Goal: Task Accomplishment & Management: Manage account settings

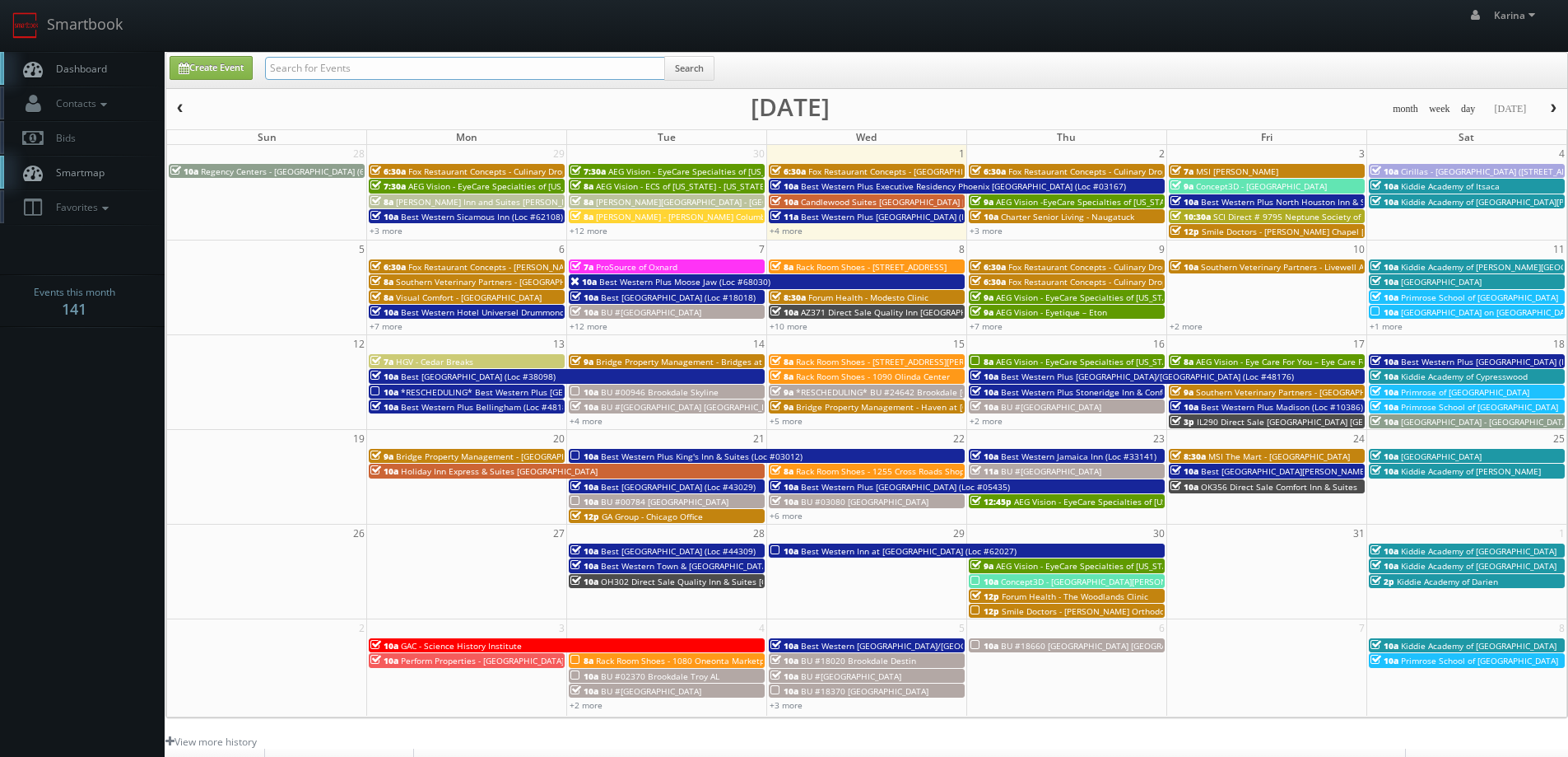
click at [338, 62] on input "text" at bounding box center [465, 69] width 400 height 23
type input "eddie"
click at [336, 69] on input "eddie" at bounding box center [465, 69] width 400 height 23
type input "eddie harper"
click at [699, 63] on button "Search" at bounding box center [689, 69] width 50 height 24
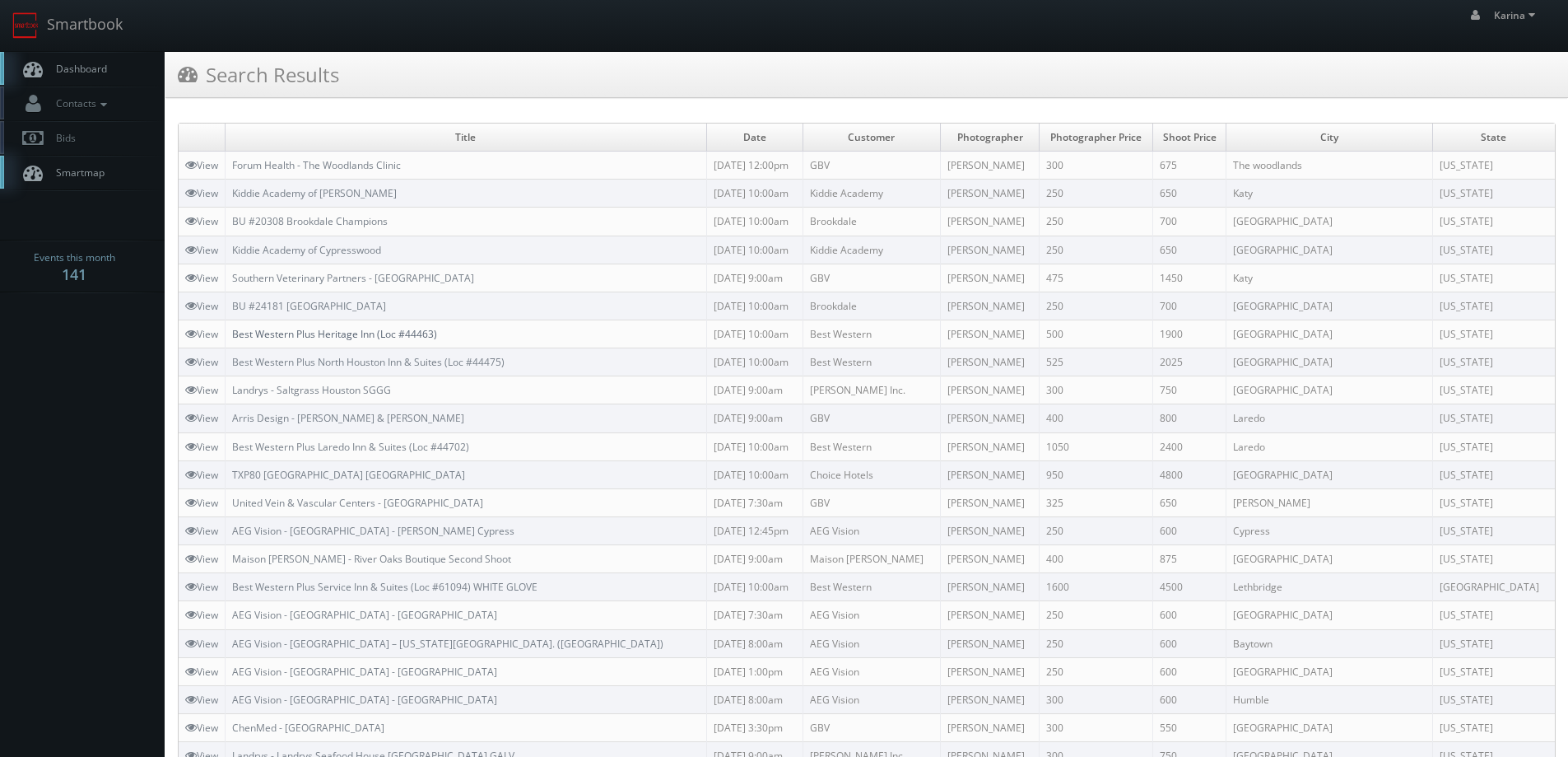
click at [395, 331] on link "Best Western Plus Heritage Inn (Loc #44463)" at bounding box center [335, 334] width 205 height 14
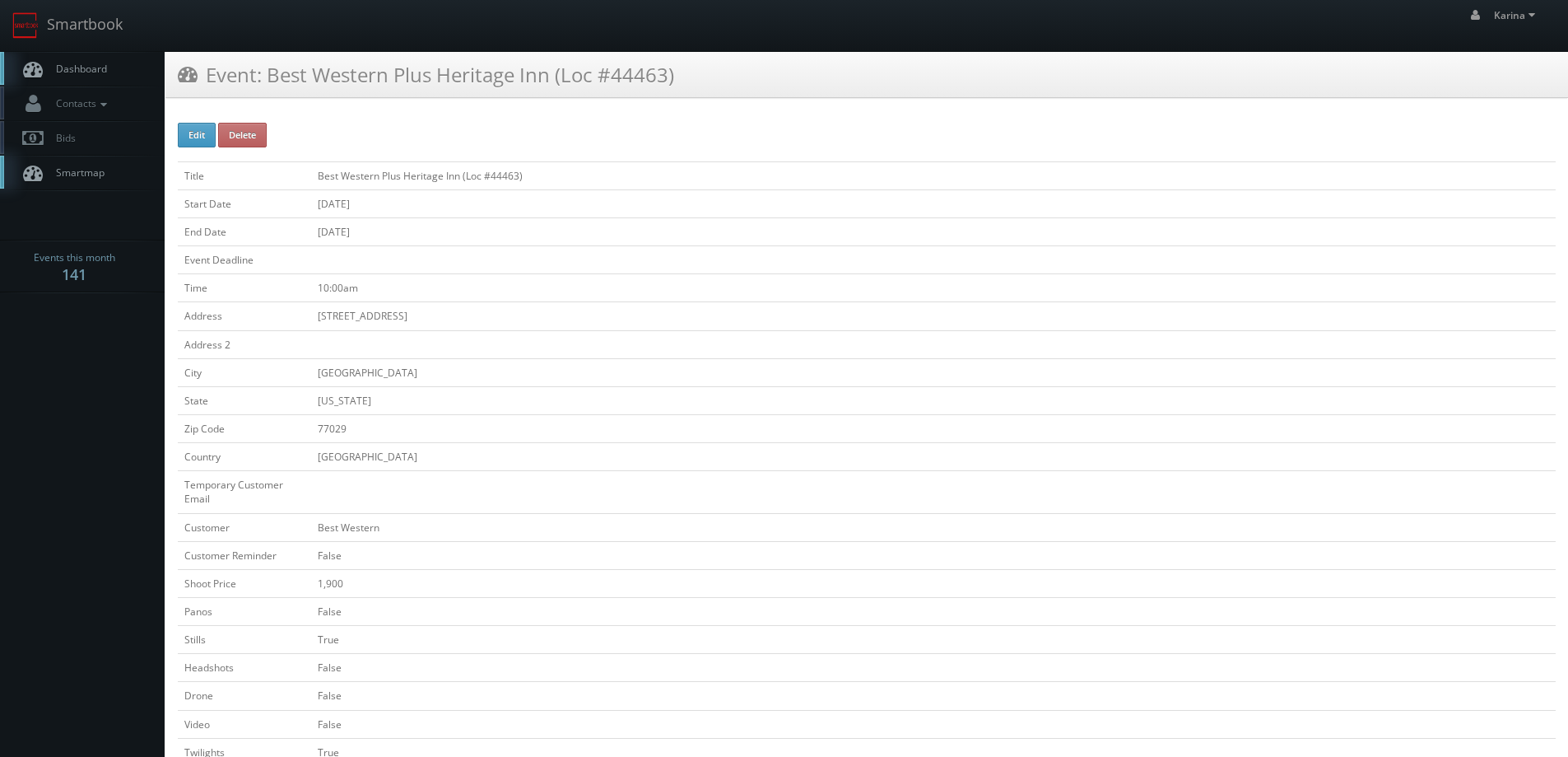
click at [89, 63] on span "Dashboard" at bounding box center [77, 69] width 59 height 14
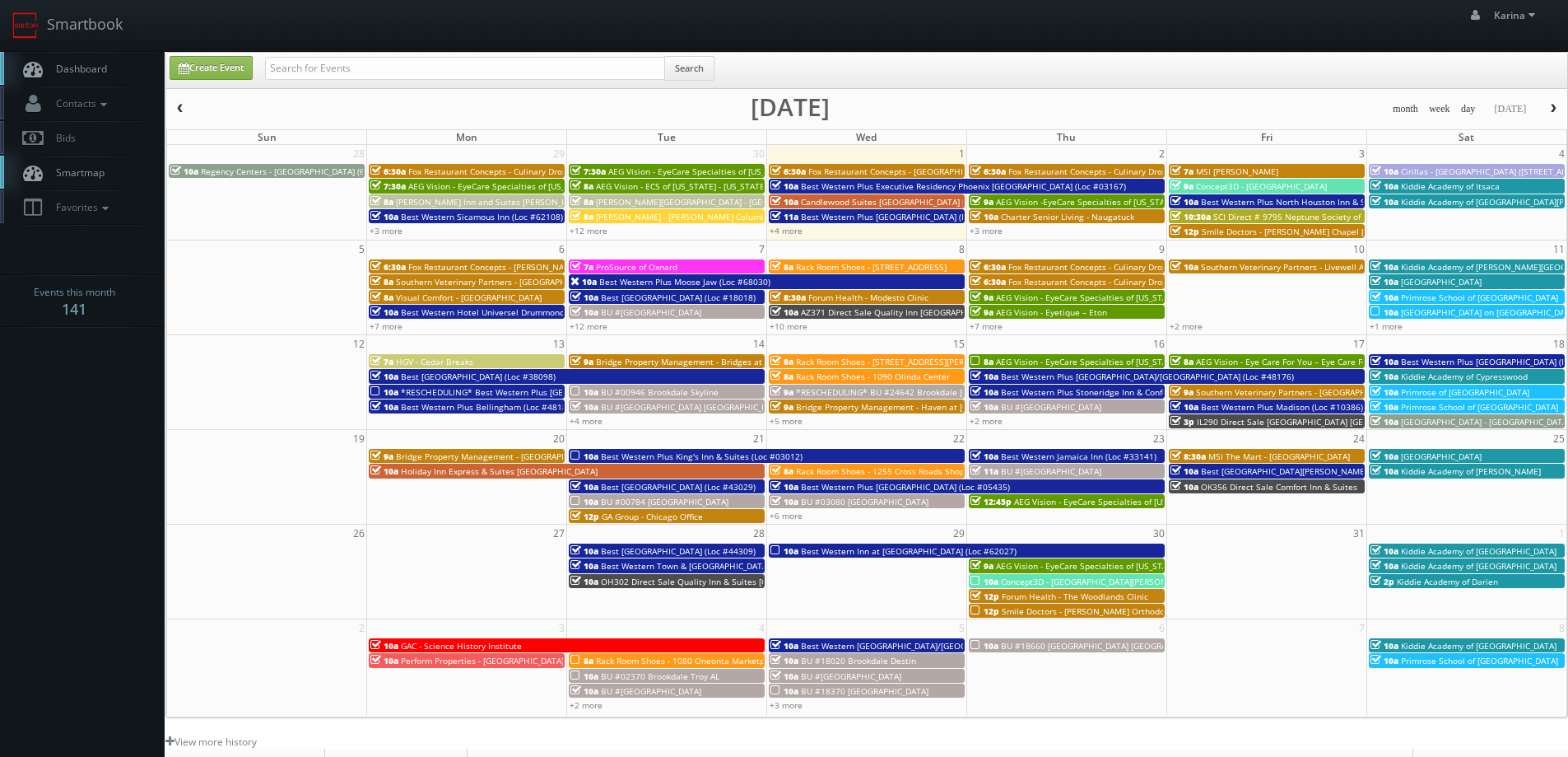
click at [114, 60] on link "Dashboard" at bounding box center [82, 69] width 165 height 34
click at [790, 323] on link "+10 more" at bounding box center [789, 325] width 38 height 11
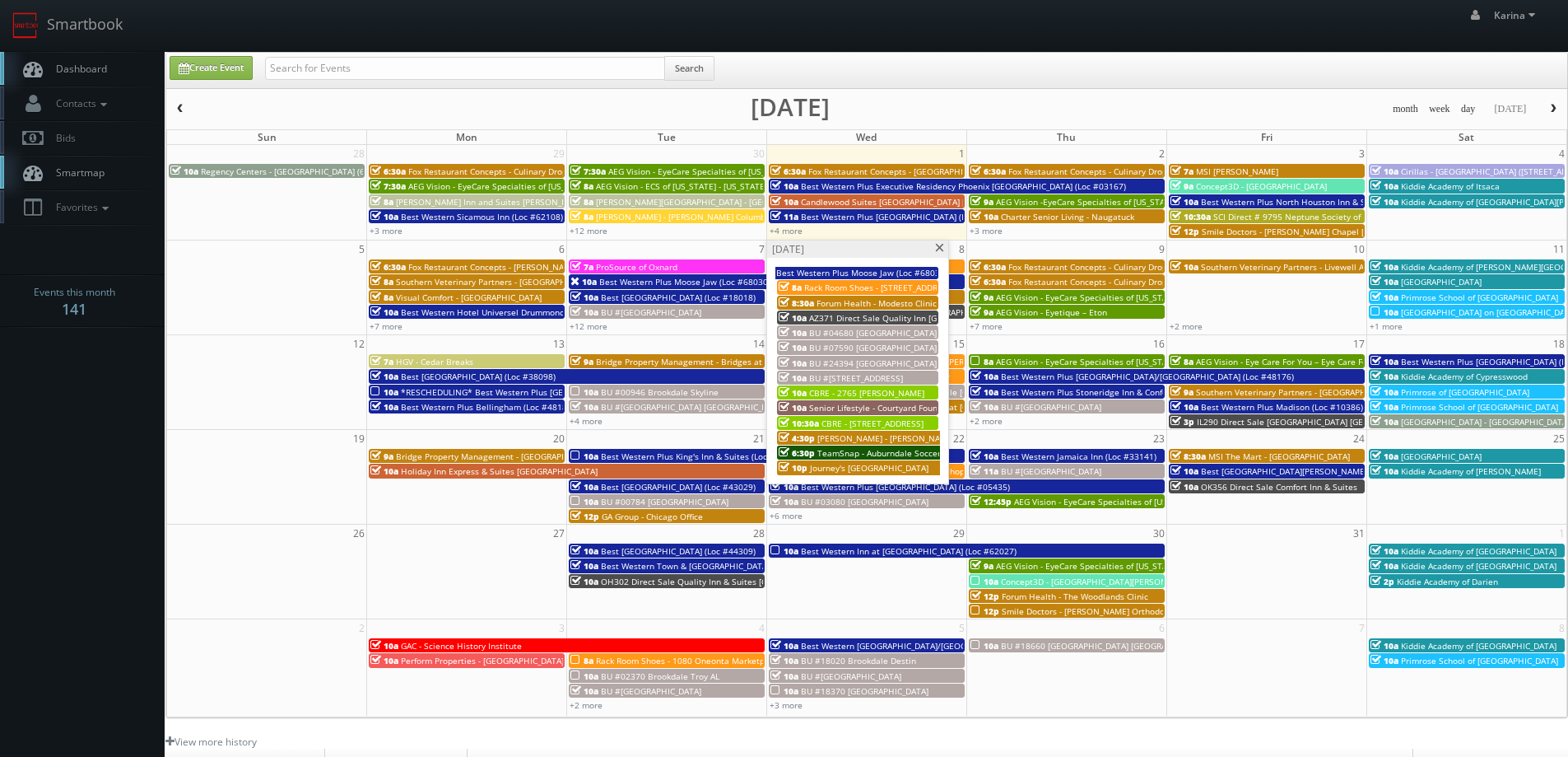
click at [1067, 203] on span "AEG Vision -EyeCare Specialties of [US_STATE] – Eyes On Sammamish" at bounding box center [1132, 201] width 273 height 11
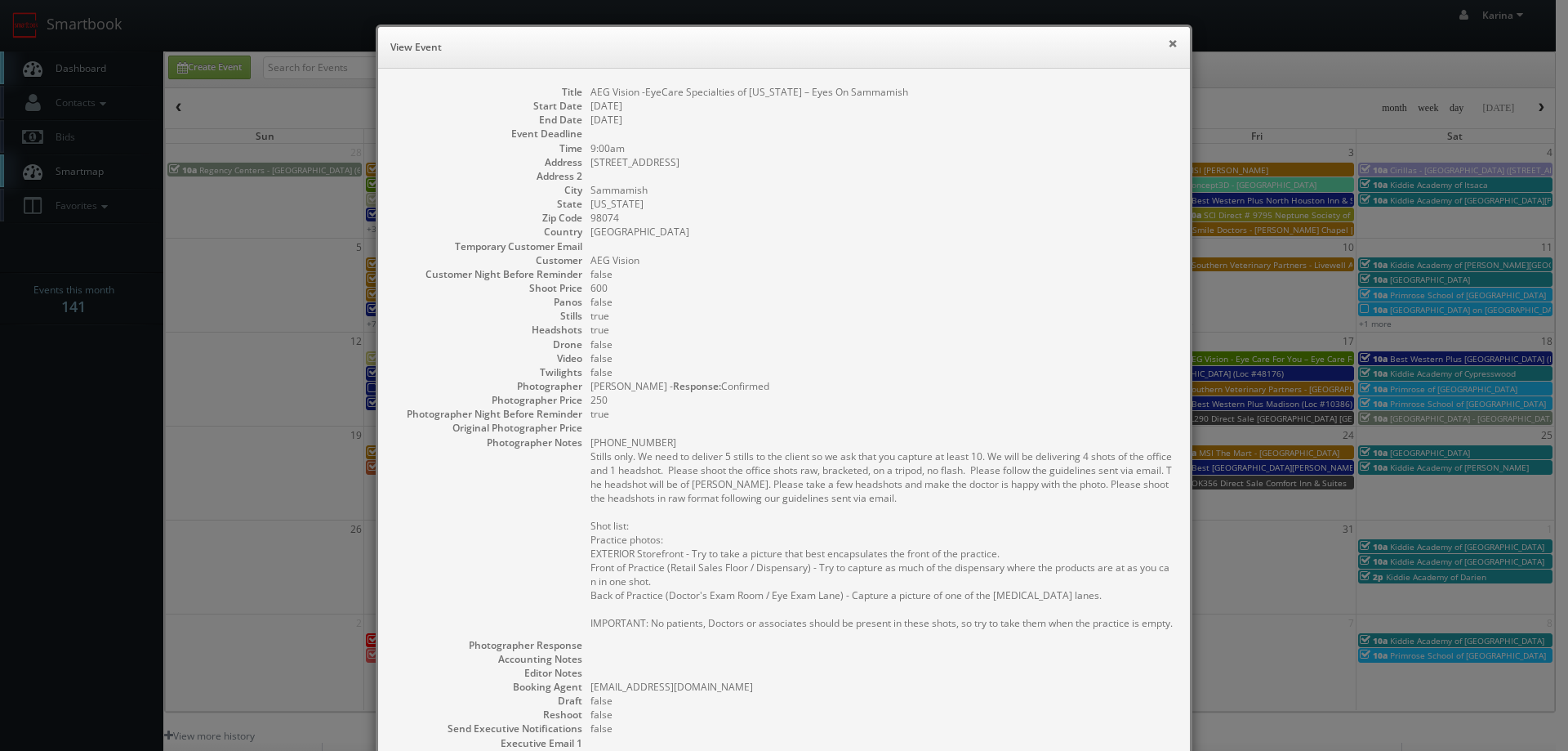
click at [1170, 42] on button "×" at bounding box center [1172, 43] width 9 height 11
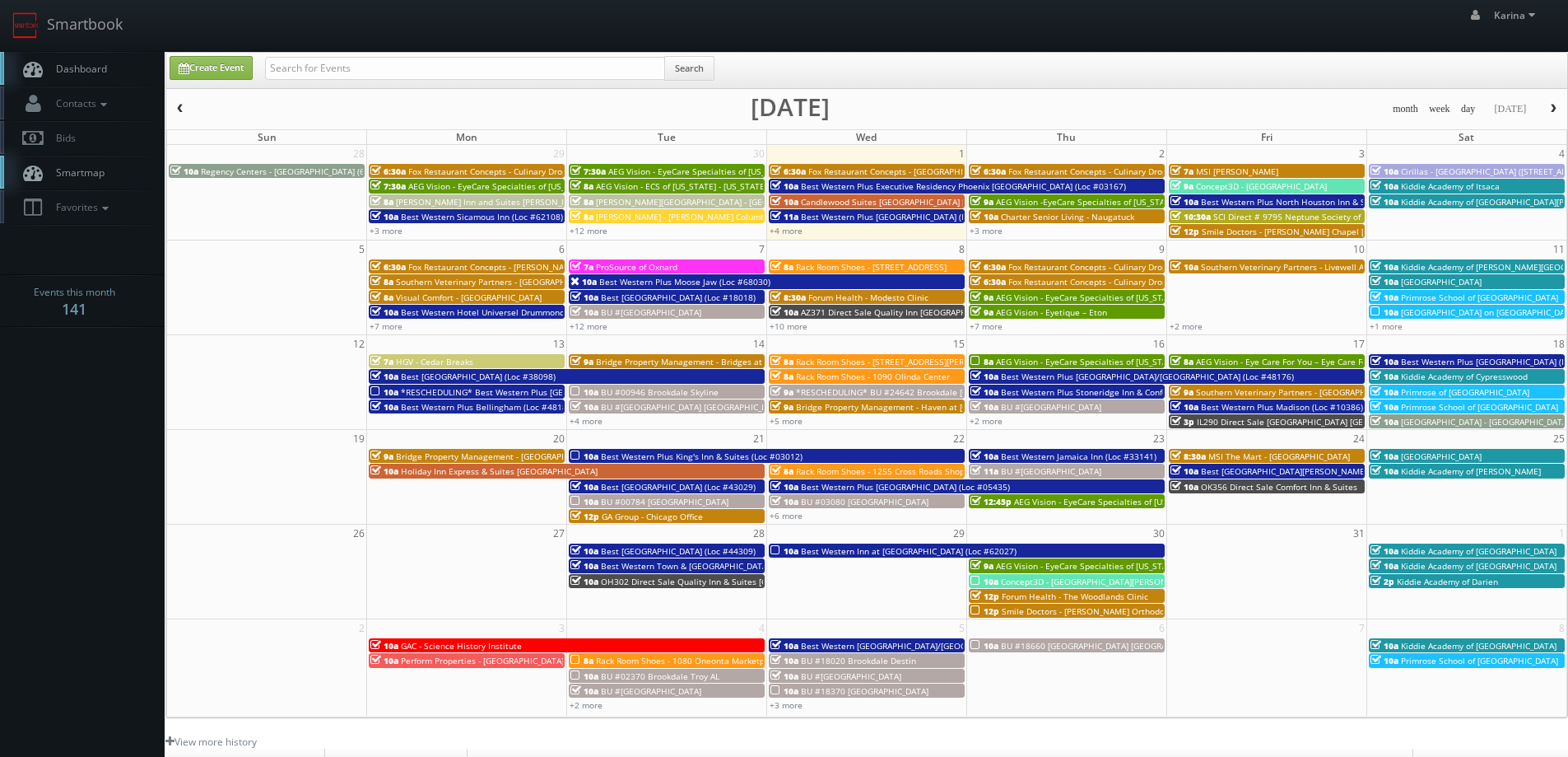
click at [82, 73] on span "Dashboard" at bounding box center [77, 69] width 59 height 14
click at [73, 65] on span "Dashboard" at bounding box center [77, 69] width 59 height 14
click at [984, 235] on link "+3 more" at bounding box center [986, 230] width 33 height 11
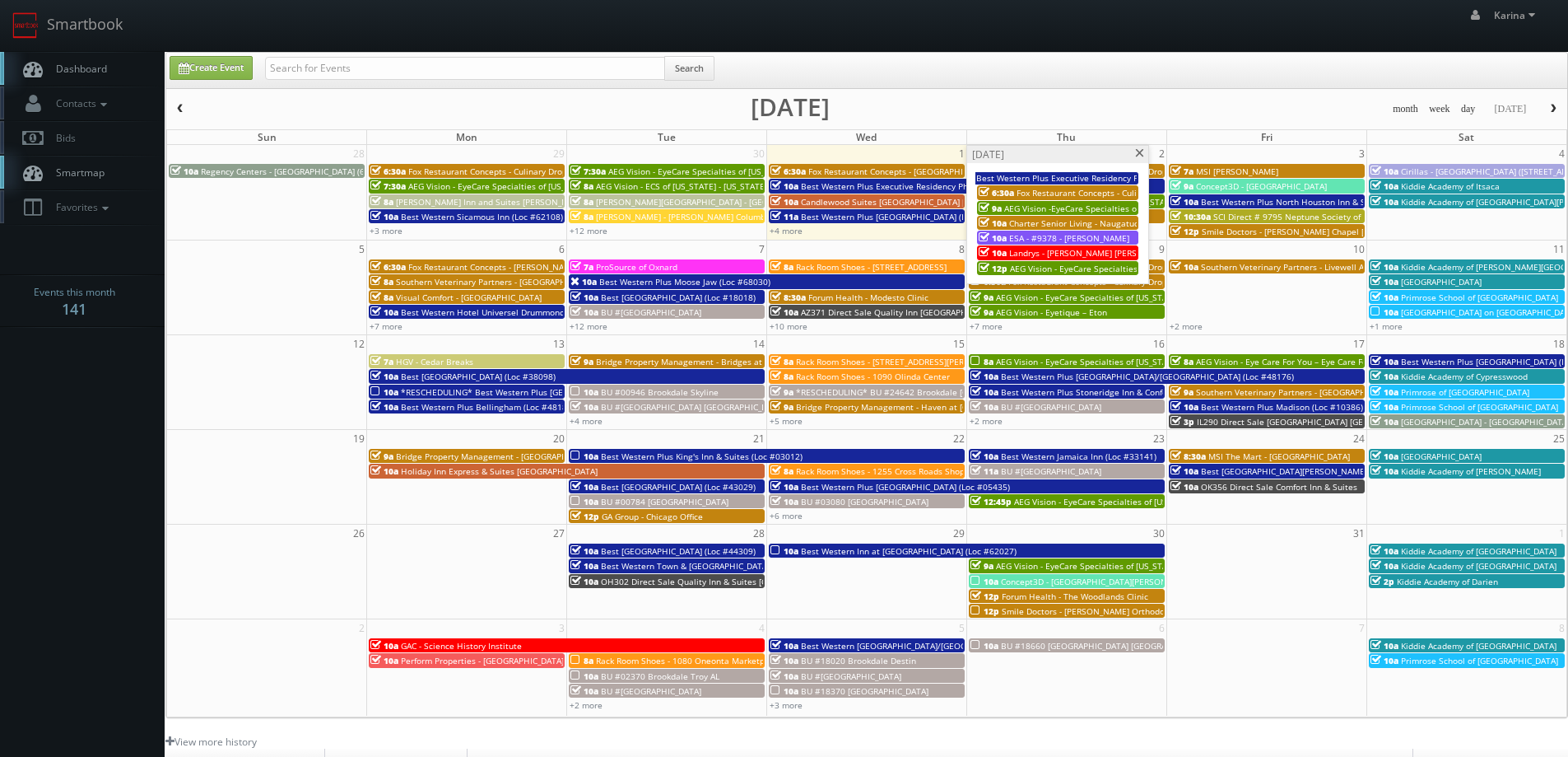
click at [1139, 152] on span at bounding box center [1139, 153] width 10 height 9
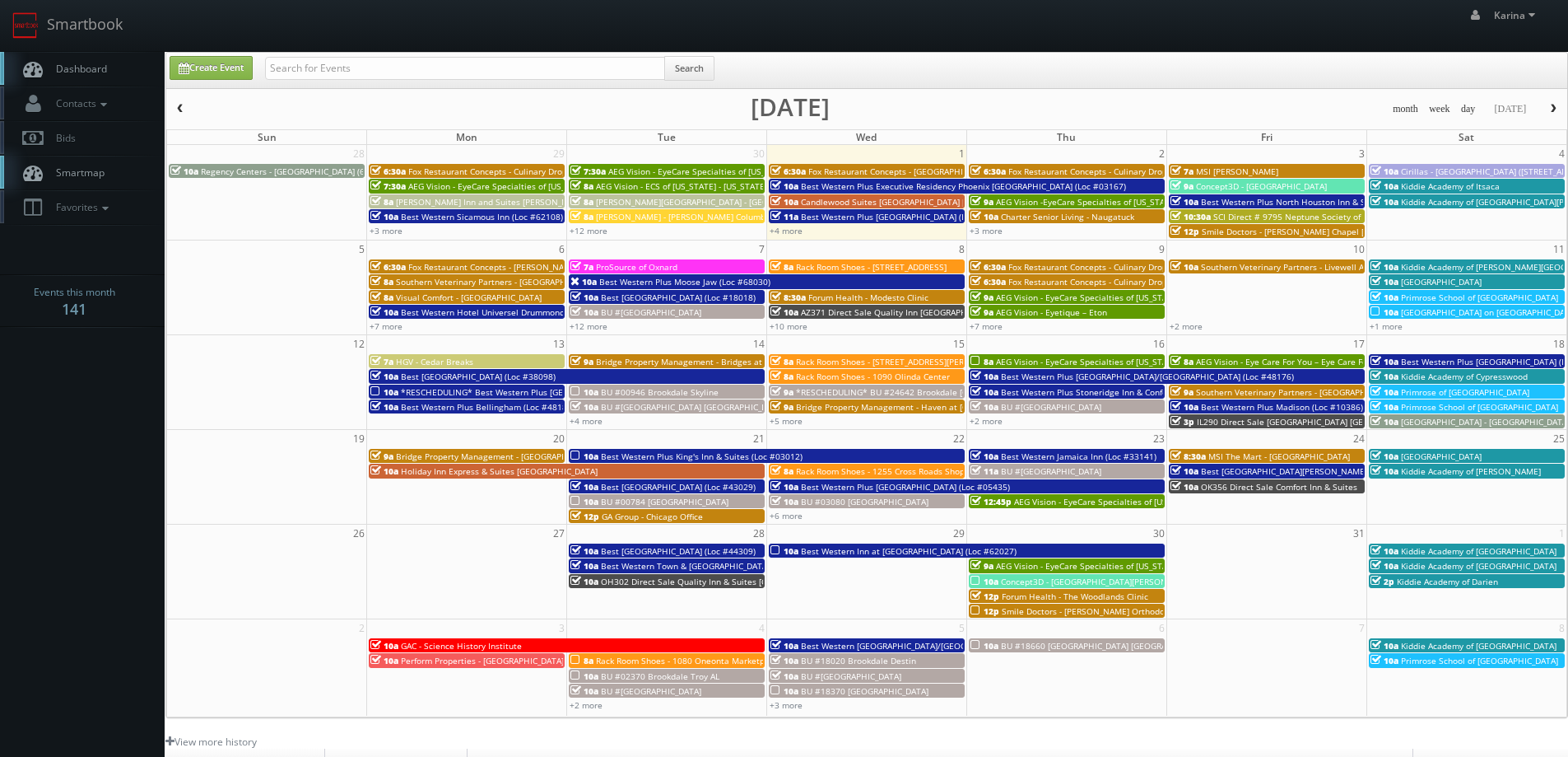
click at [57, 62] on span "Dashboard" at bounding box center [77, 69] width 59 height 14
click at [82, 62] on span "Dashboard" at bounding box center [77, 69] width 59 height 14
click at [793, 421] on link "+5 more" at bounding box center [786, 421] width 33 height 11
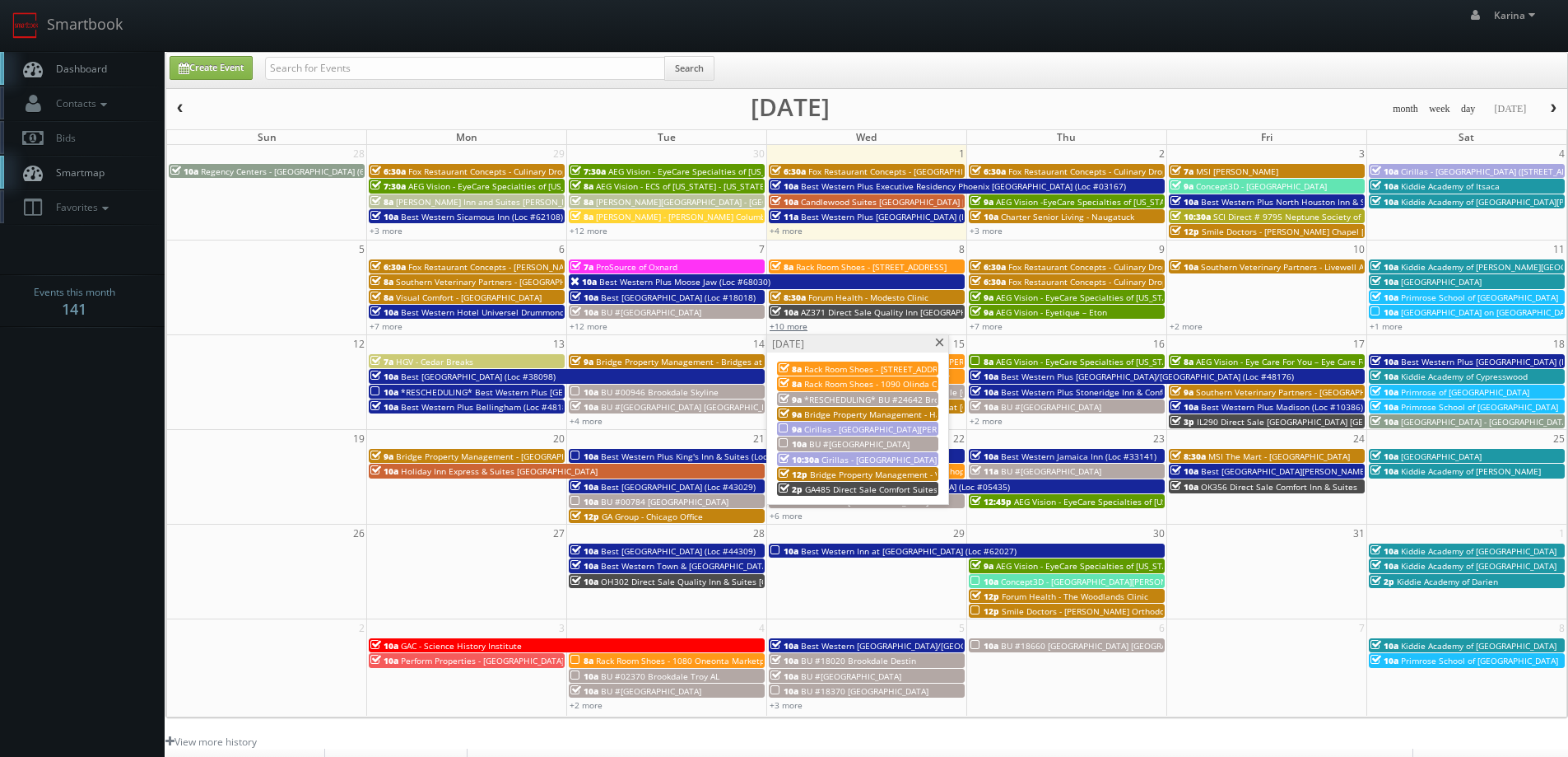
click at [797, 327] on link "+10 more" at bounding box center [789, 325] width 38 height 11
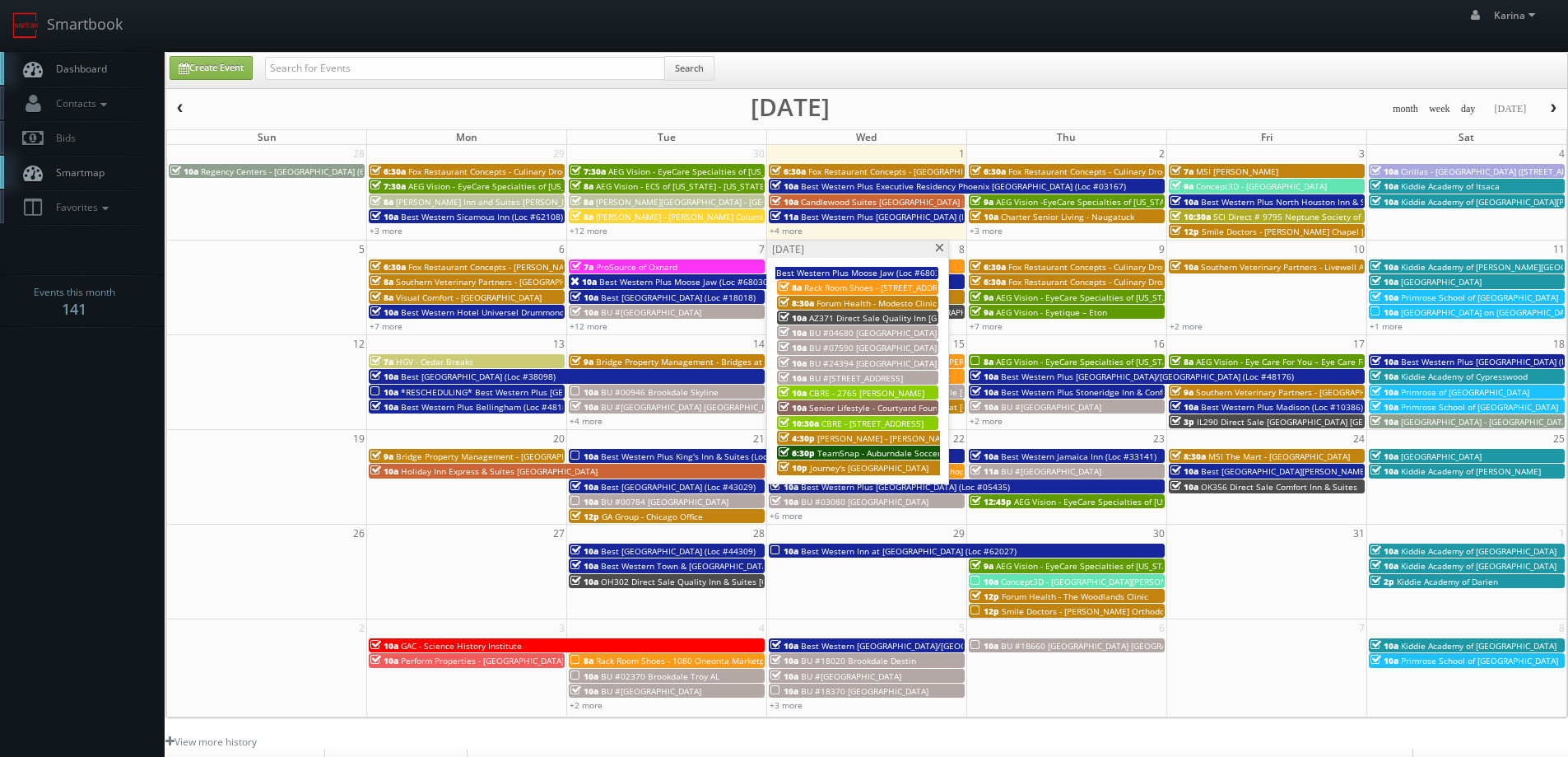
click at [879, 408] on span "Senior Lifestyle - Courtyard Fountains" at bounding box center [882, 407] width 148 height 11
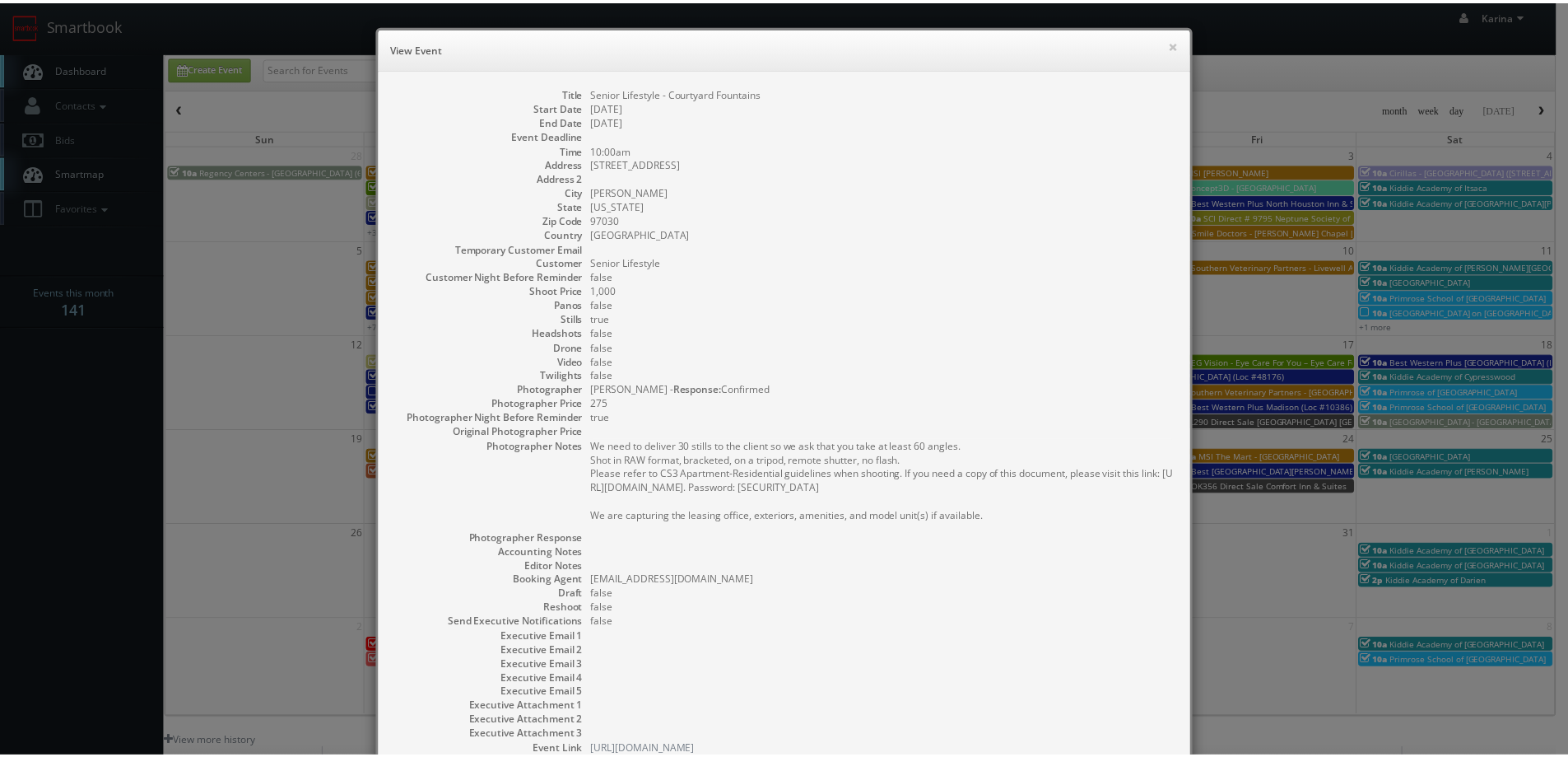
scroll to position [117, 0]
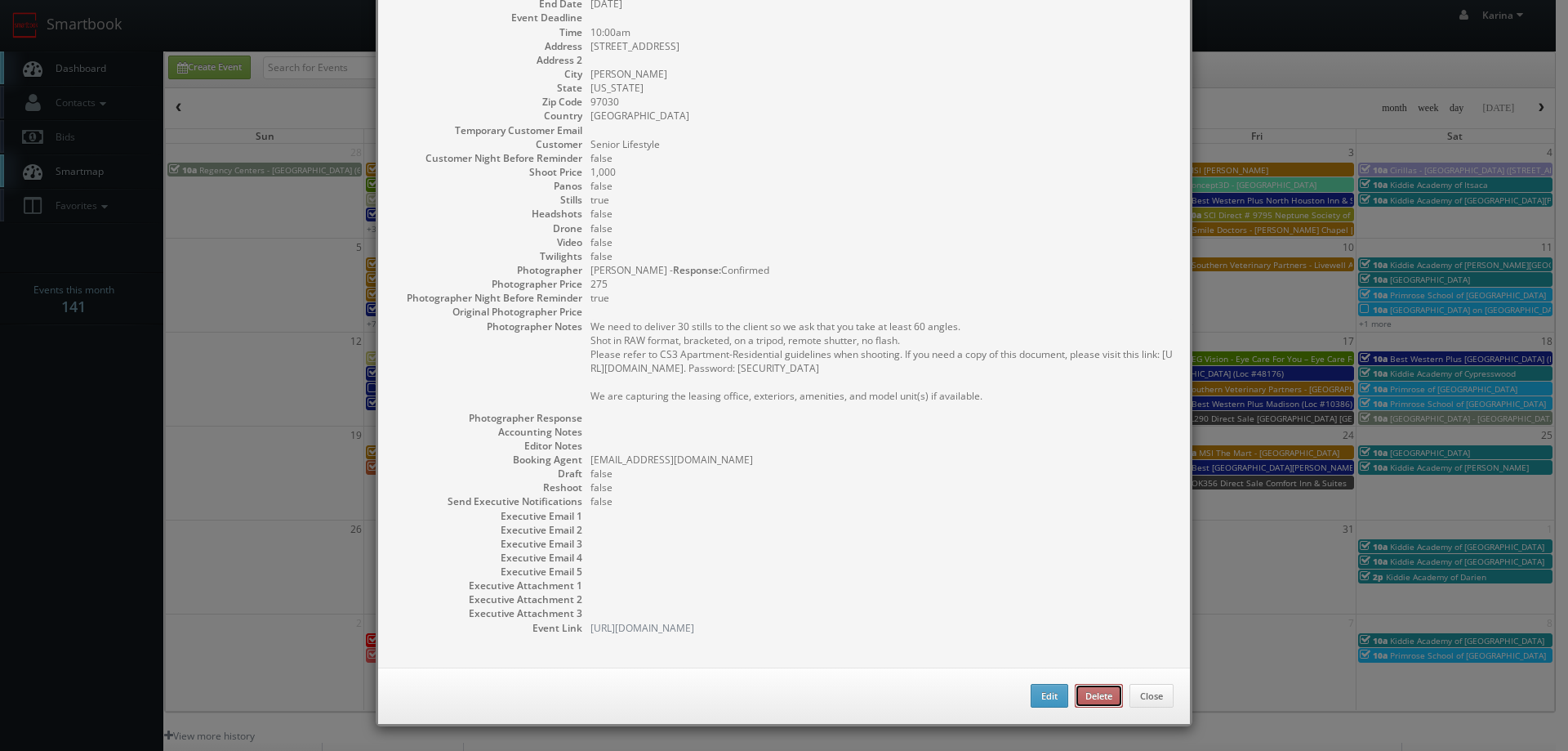
click at [1096, 693] on button "Delete" at bounding box center [1099, 696] width 48 height 24
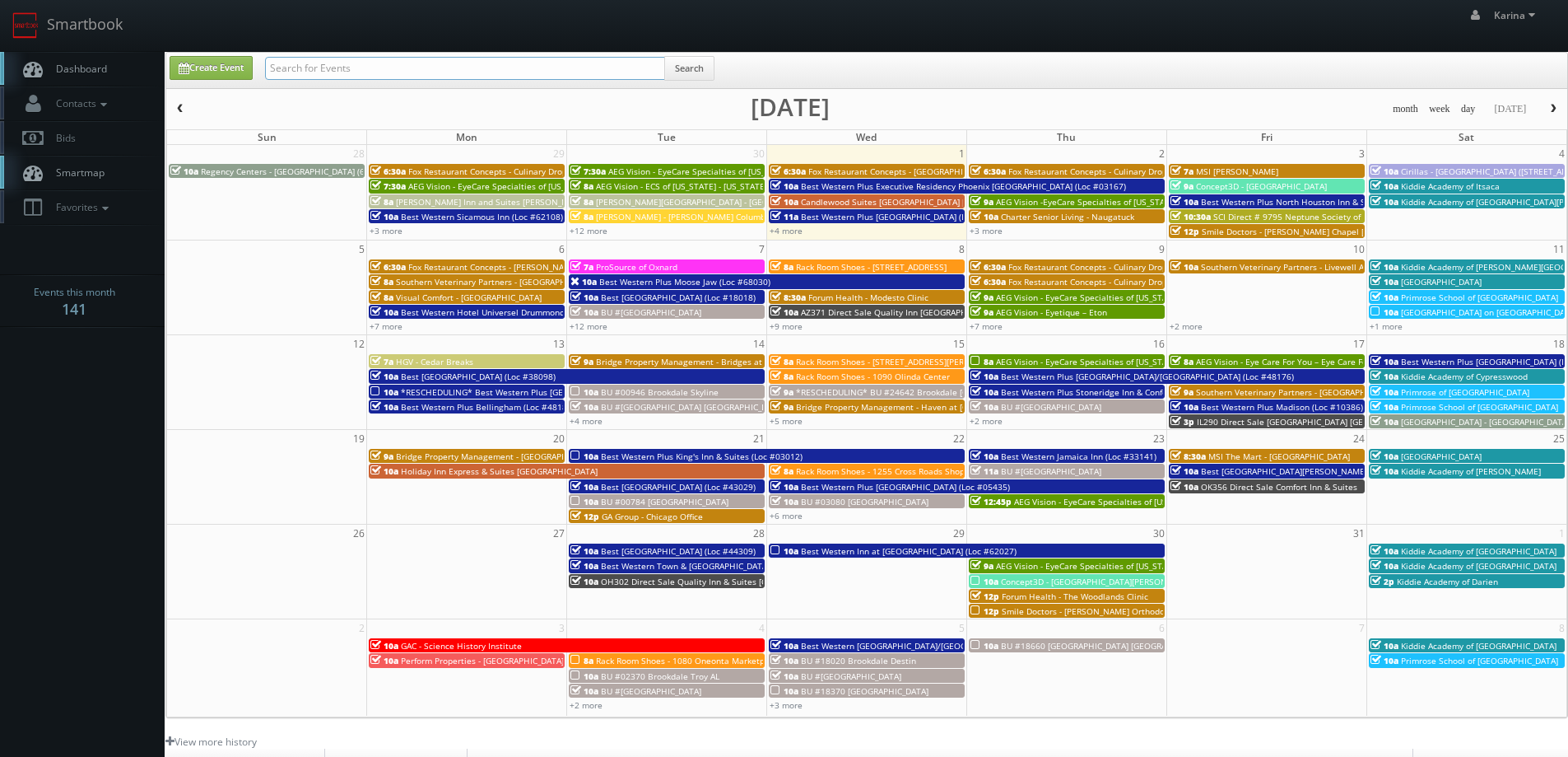
click at [401, 65] on input "text" at bounding box center [465, 69] width 400 height 23
type input "highlands ranch"
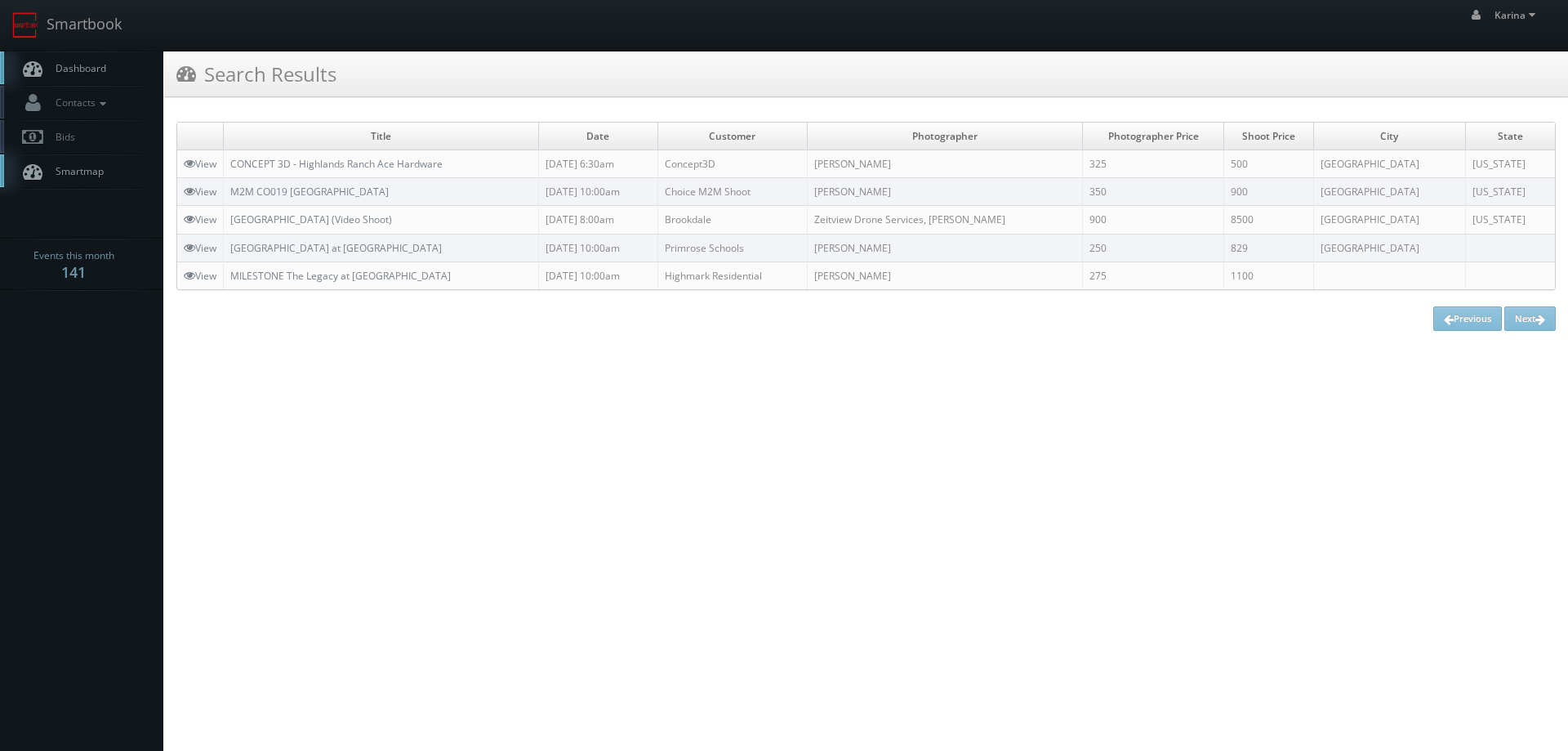
click at [80, 72] on span "Dashboard" at bounding box center [77, 68] width 58 height 14
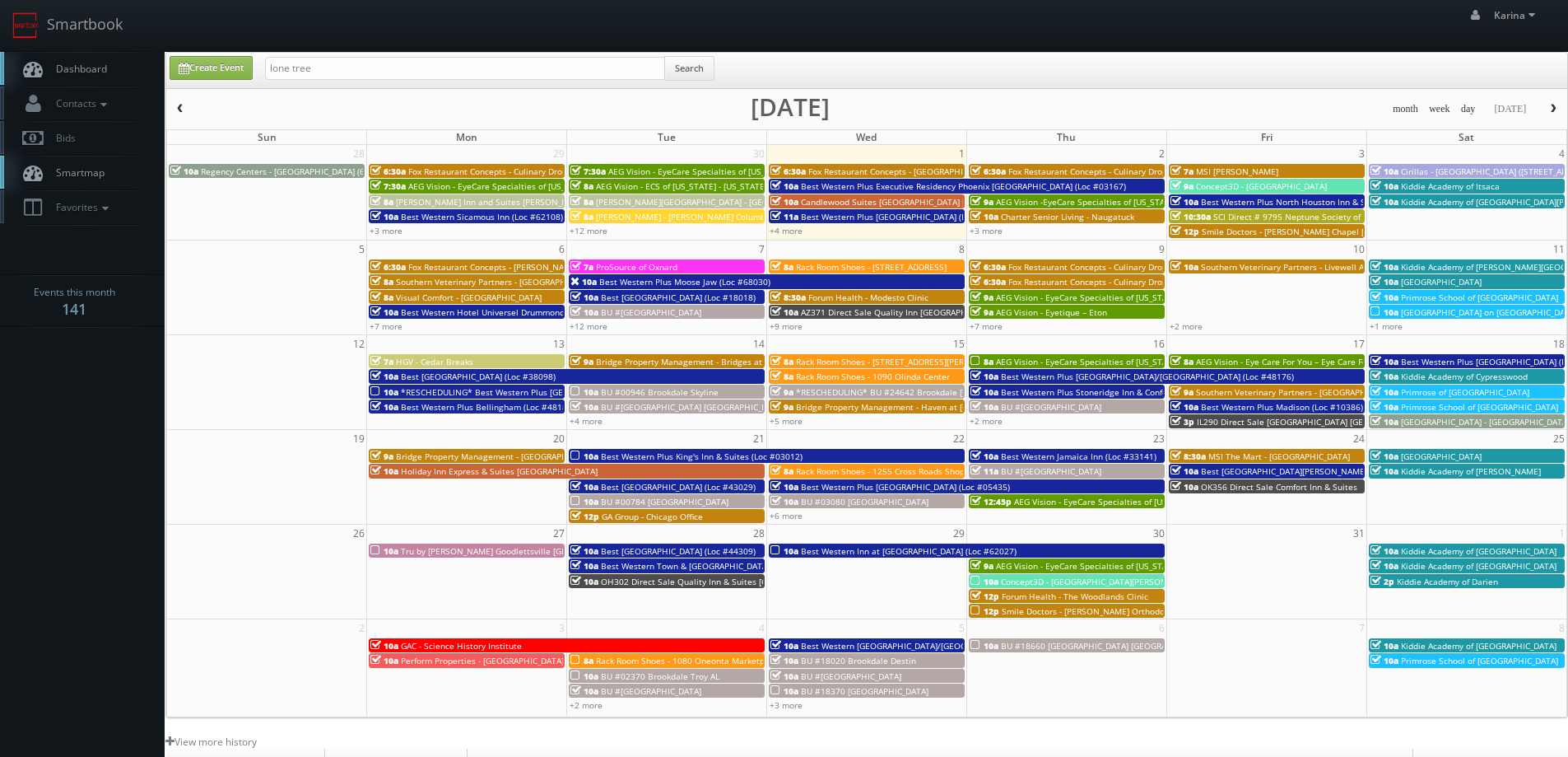
type input "lone tree"
